Goal: Information Seeking & Learning: Learn about a topic

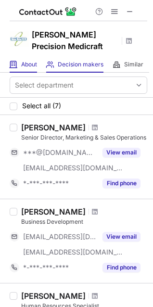
click at [21, 63] on div "About About Company" at bounding box center [23, 65] width 27 height 16
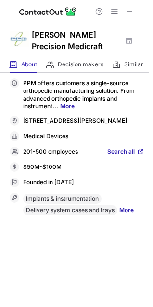
click at [112, 150] on span "Search all" at bounding box center [120, 152] width 27 height 9
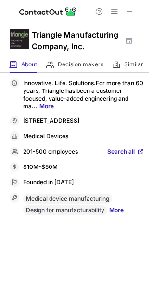
click at [116, 156] on span "Search all" at bounding box center [120, 152] width 27 height 9
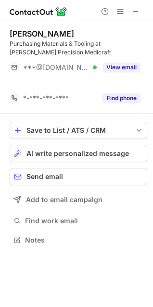
scroll to position [218, 153]
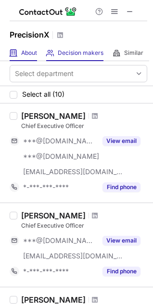
click at [26, 49] on span "About" at bounding box center [29, 53] width 16 height 8
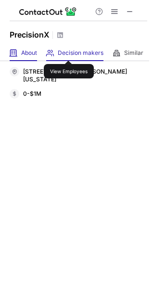
click at [69, 52] on span "Decision makers" at bounding box center [81, 53] width 46 height 8
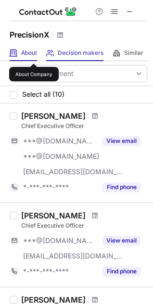
click at [34, 55] on span "About" at bounding box center [29, 53] width 16 height 8
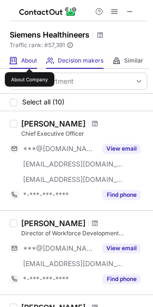
click at [29, 60] on span "About" at bounding box center [29, 61] width 16 height 8
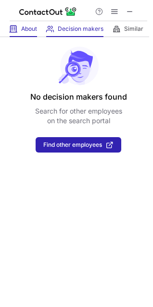
click at [32, 31] on span "About" at bounding box center [29, 29] width 16 height 8
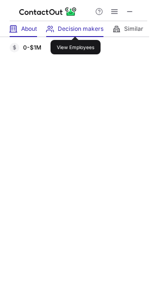
click at [76, 28] on span "Decision makers" at bounding box center [81, 29] width 46 height 8
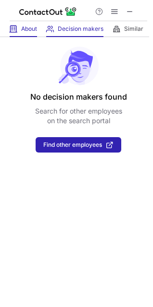
click at [13, 30] on span at bounding box center [14, 29] width 8 height 8
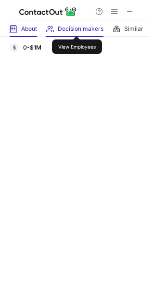
click at [77, 27] on span "Decision makers" at bounding box center [81, 29] width 46 height 8
